Goal: Information Seeking & Learning: Learn about a topic

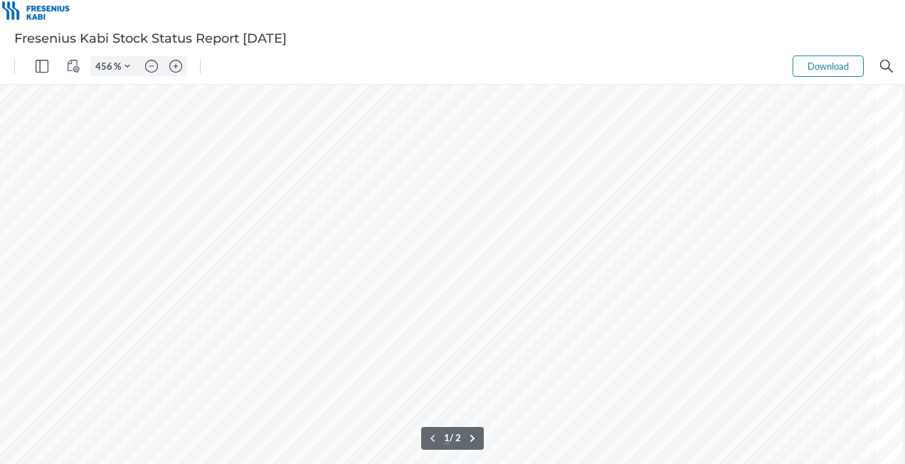
scroll to position [630, 3684]
type input "136"
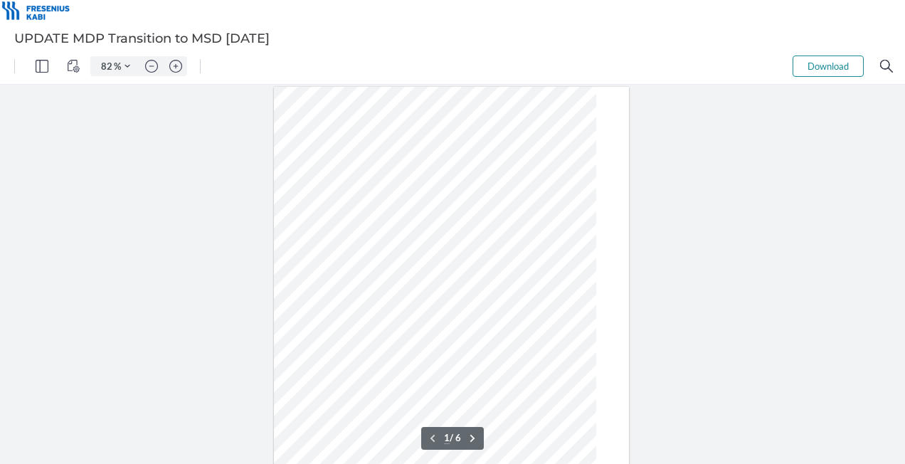
scroll to position [276, 6]
type input "207"
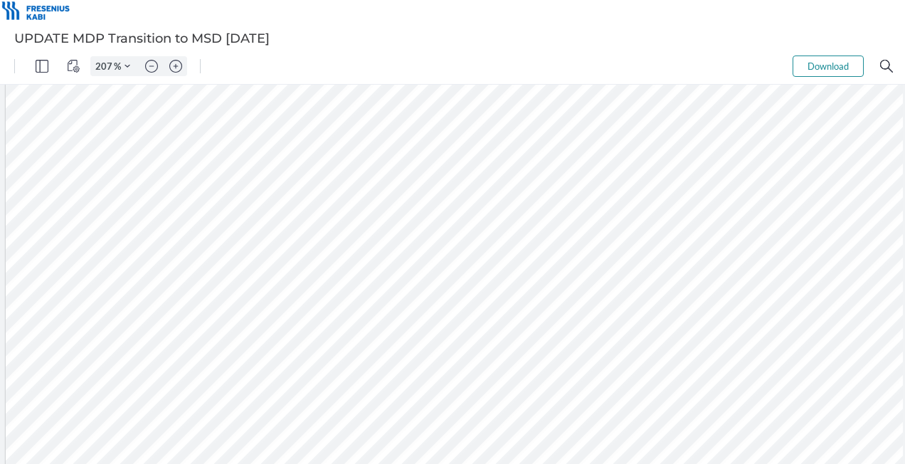
click at [447, 210] on div at bounding box center [456, 364] width 900 height 1163
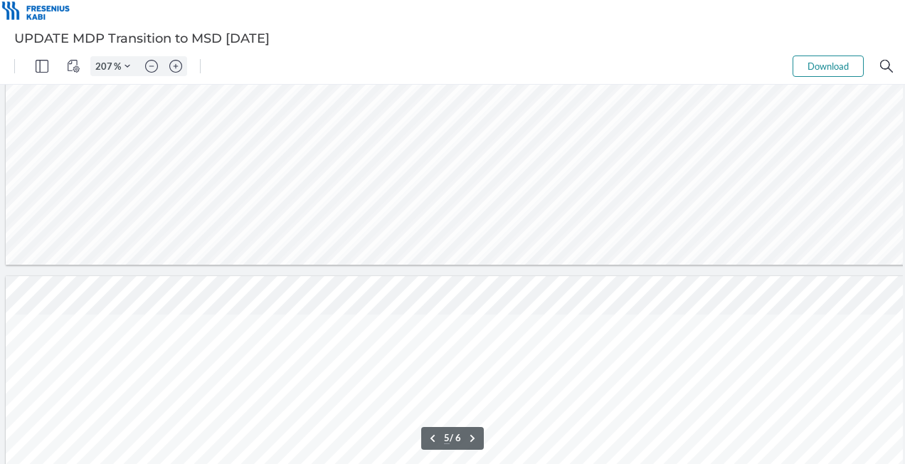
type input "6"
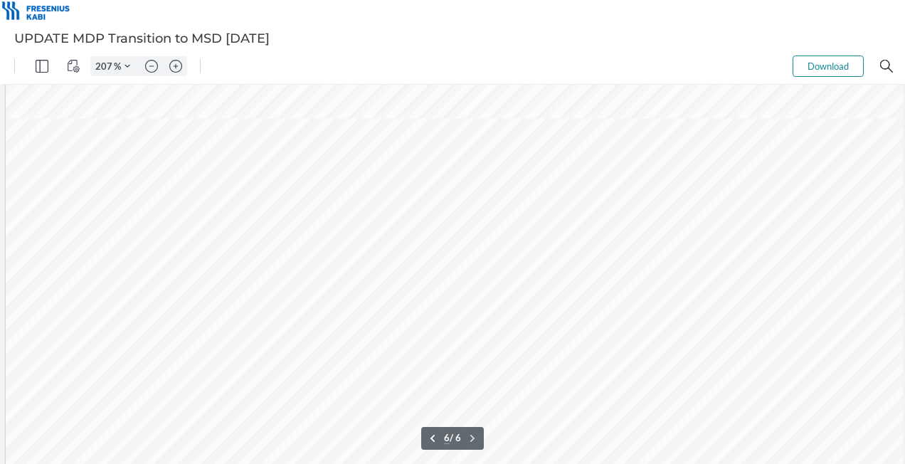
scroll to position [6674, 0]
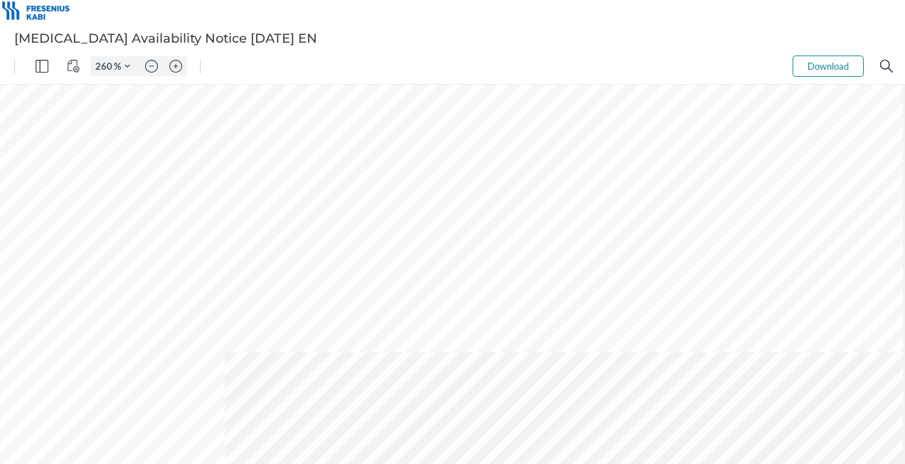
type input "160"
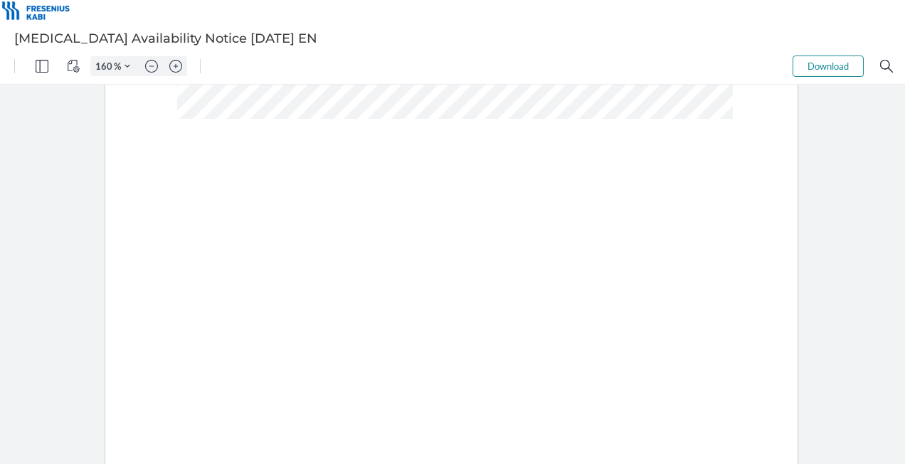
scroll to position [247, 0]
